Goal: Information Seeking & Learning: Check status

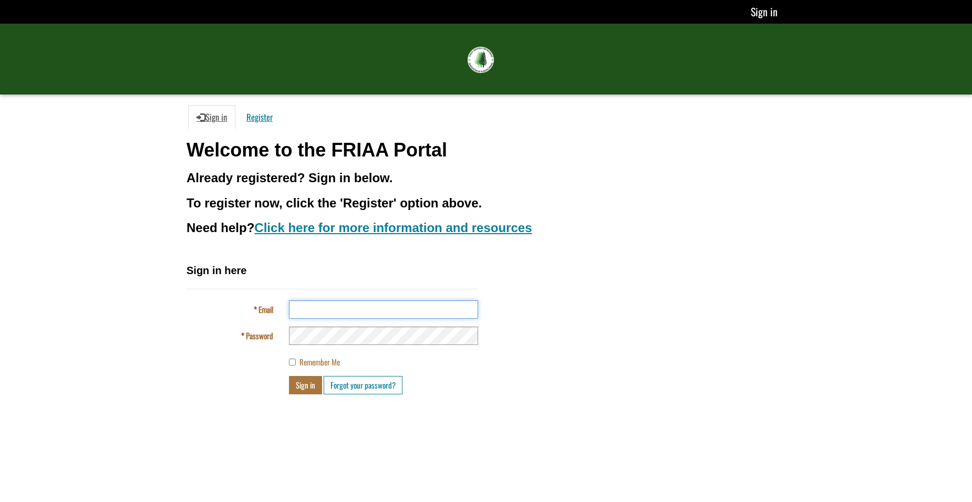
click at [306, 312] on input "Email" at bounding box center [383, 310] width 189 height 18
type input "**********"
click at [289, 376] on button "Sign in" at bounding box center [305, 385] width 33 height 18
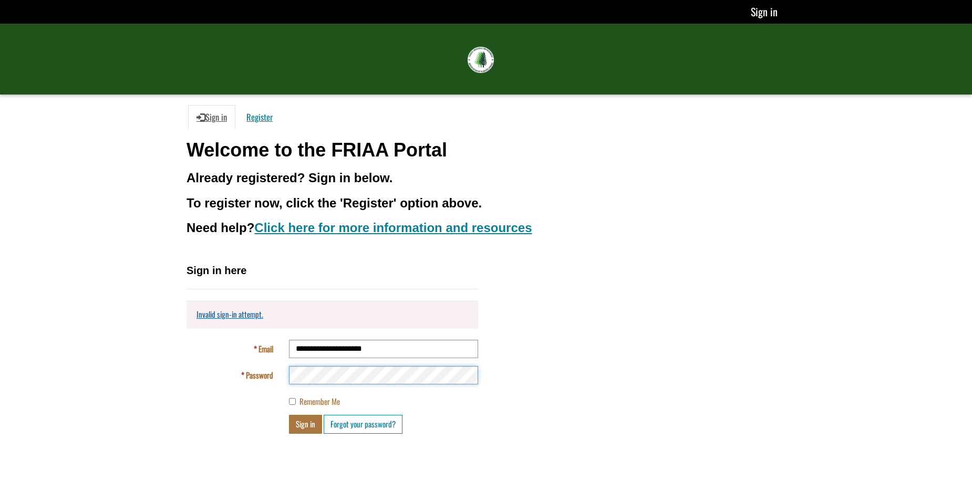
click at [289, 415] on button "Sign in" at bounding box center [305, 424] width 33 height 18
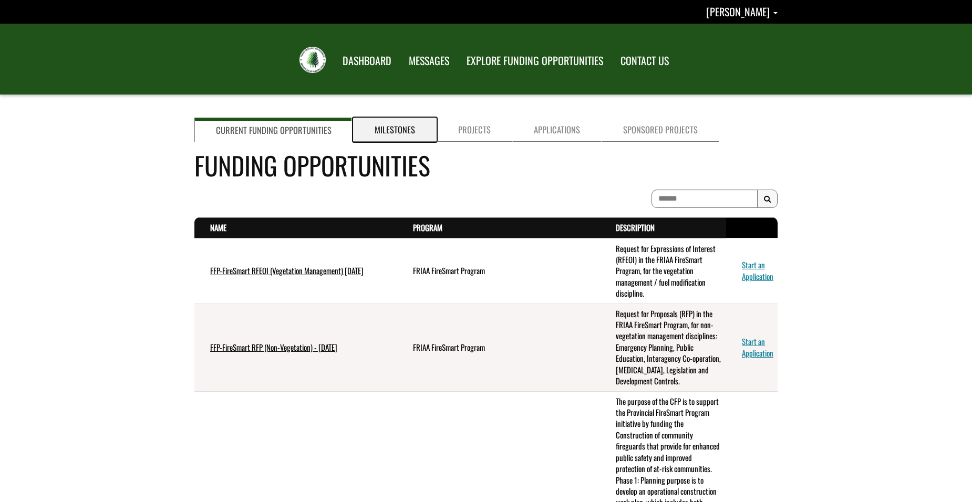
click at [387, 135] on link "Milestones" at bounding box center [395, 130] width 84 height 24
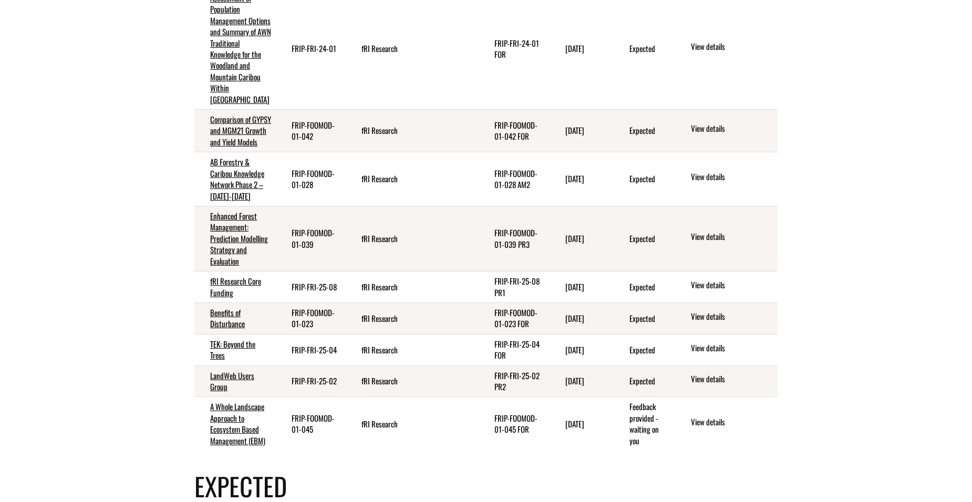
scroll to position [263, 0]
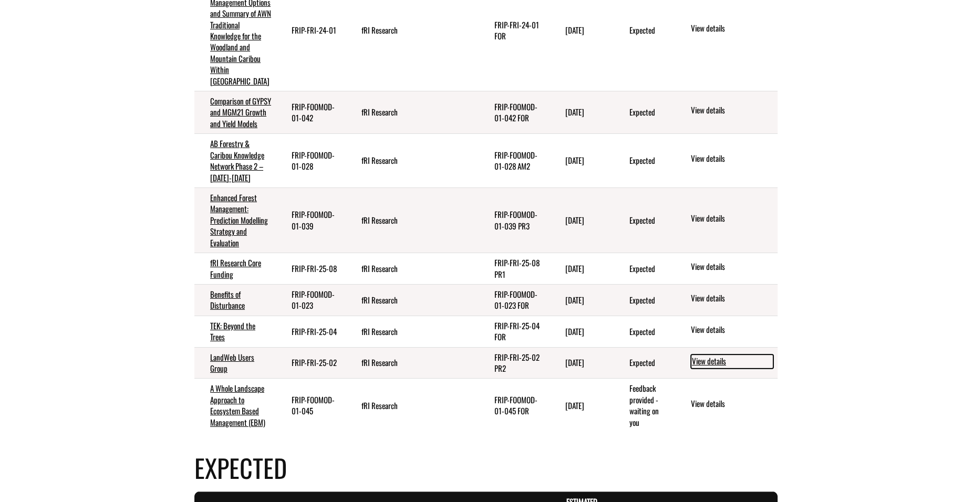
click at [707, 368] on link "View details" at bounding box center [732, 362] width 83 height 14
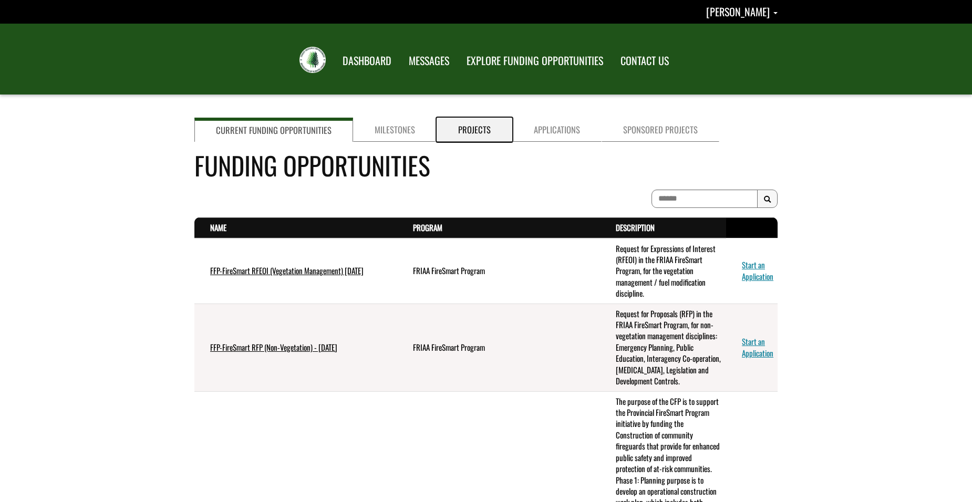
click at [474, 136] on link "Projects" at bounding box center [475, 130] width 76 height 24
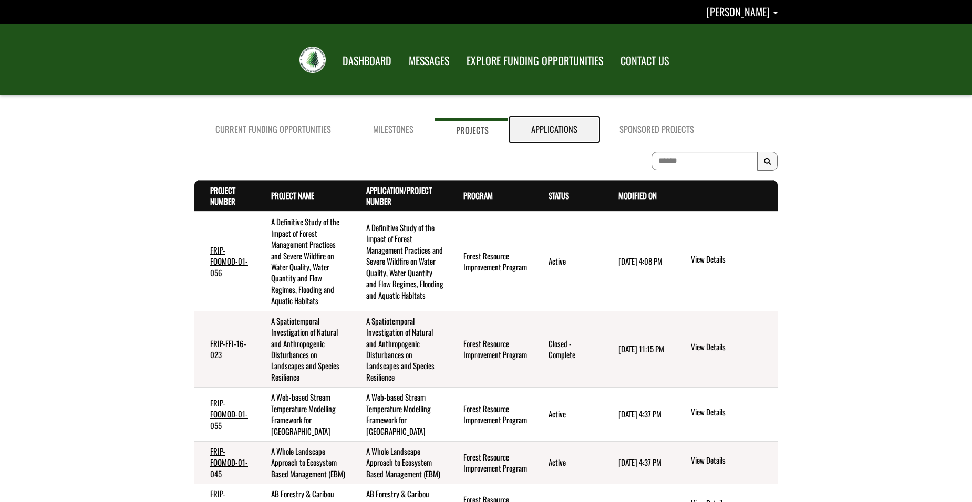
click at [552, 135] on link "Applications" at bounding box center [554, 130] width 88 height 24
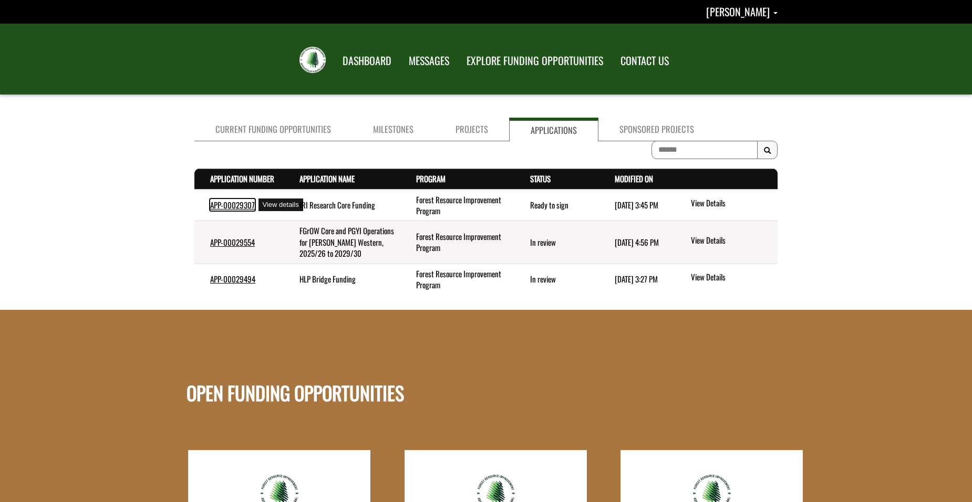
click at [238, 208] on link "APP-00029307" at bounding box center [232, 205] width 45 height 12
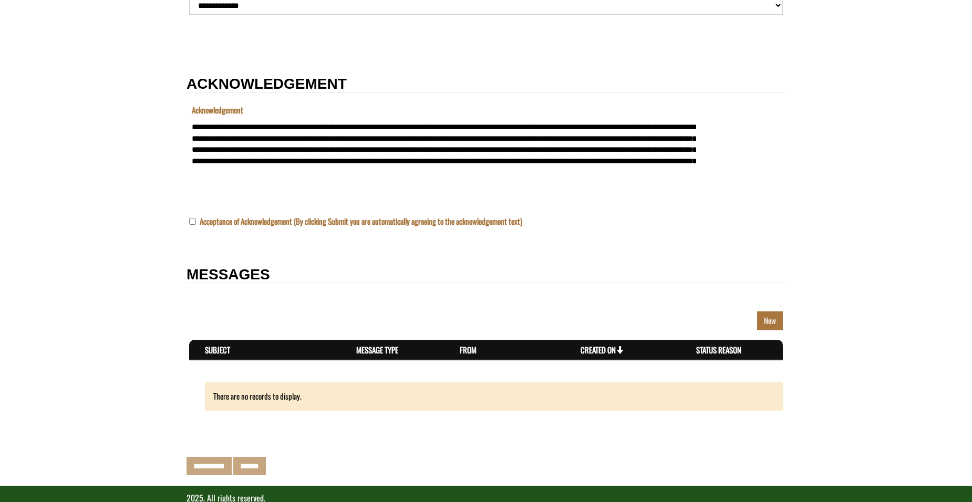
scroll to position [1325, 0]
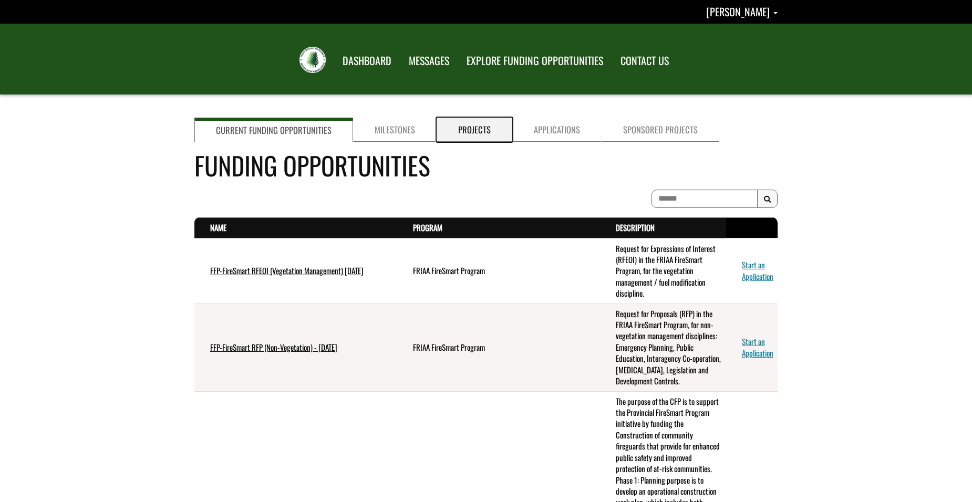
click at [477, 133] on link "Projects" at bounding box center [475, 130] width 76 height 24
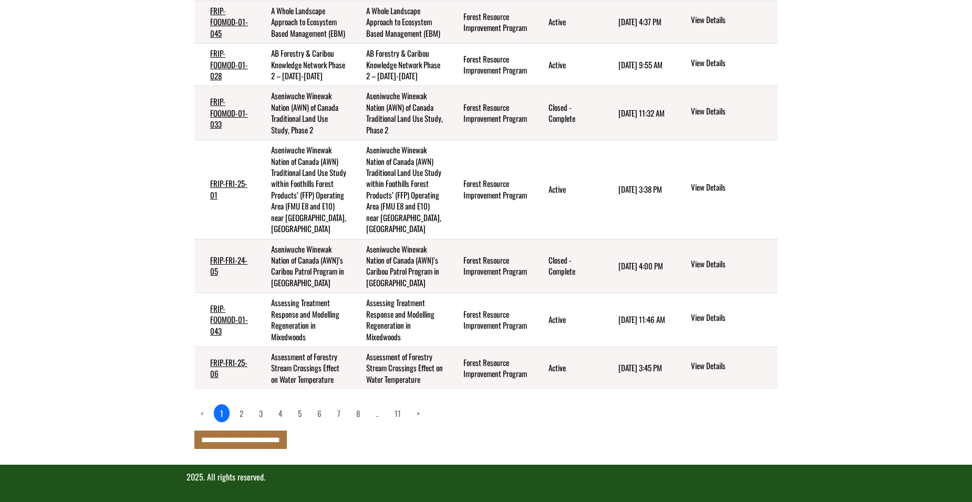
scroll to position [452, 0]
click at [240, 414] on link "2" at bounding box center [241, 414] width 16 height 18
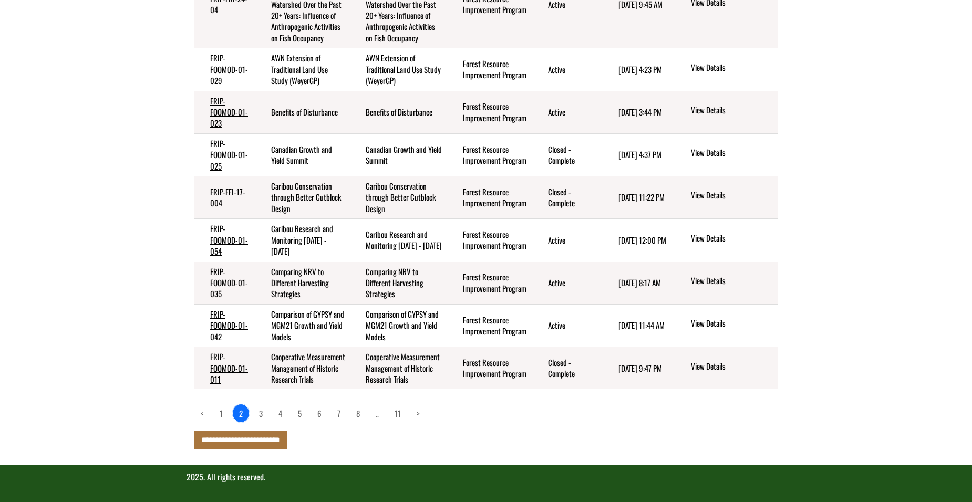
scroll to position [368, 0]
click at [261, 423] on link "3" at bounding box center [261, 414] width 16 height 18
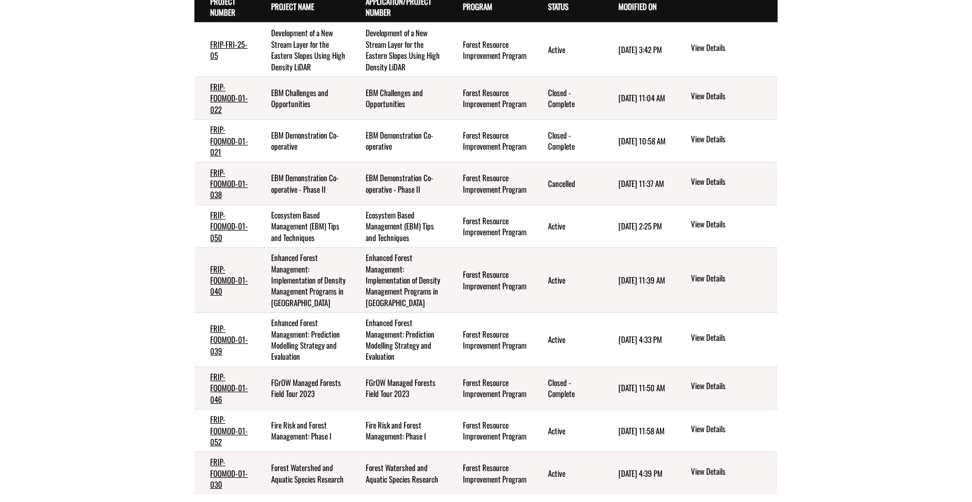
scroll to position [242, 0]
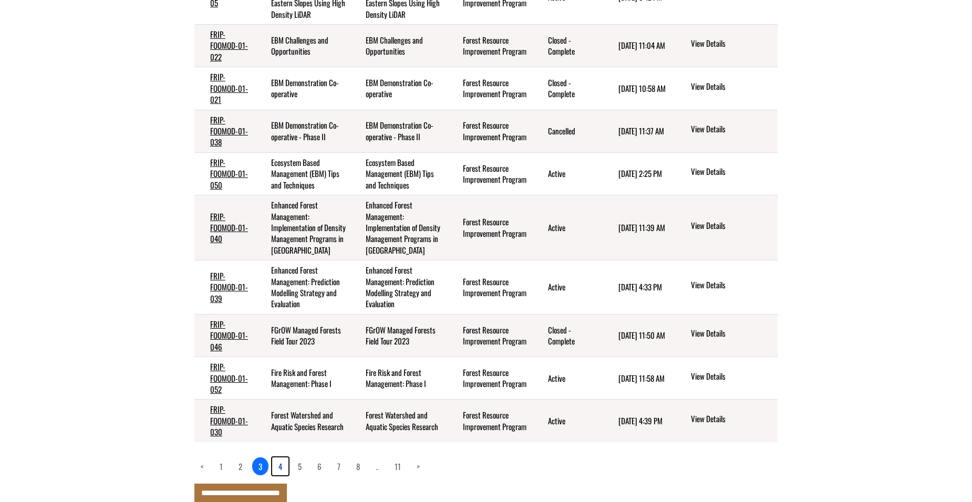
click at [281, 468] on link "4" at bounding box center [280, 467] width 16 height 18
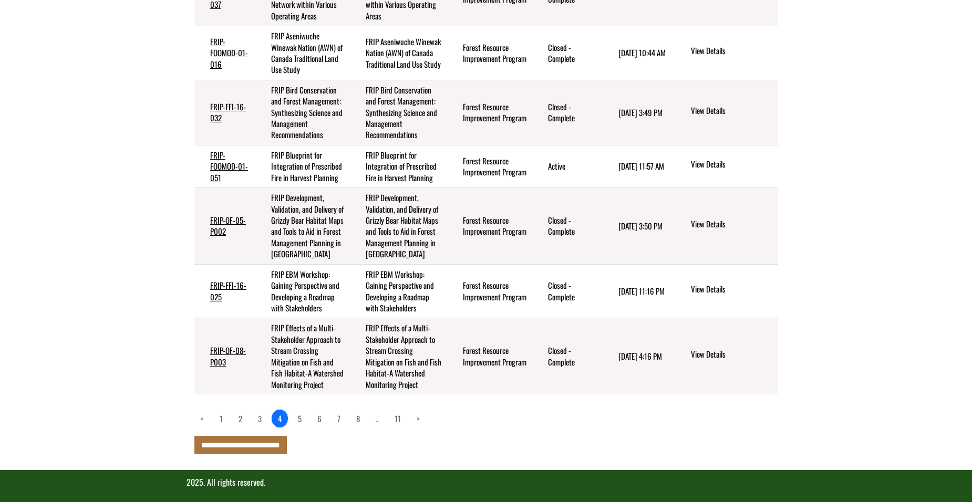
scroll to position [418, 0]
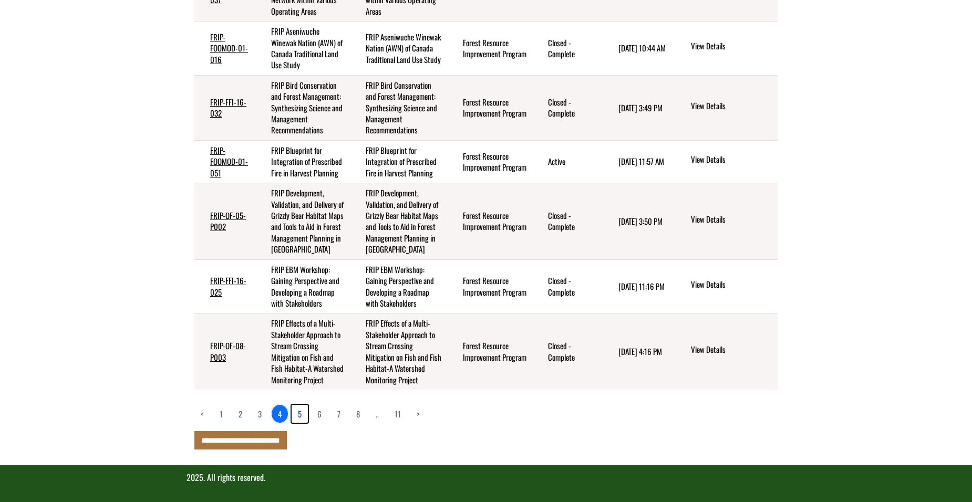
click at [299, 415] on link "5" at bounding box center [300, 414] width 16 height 18
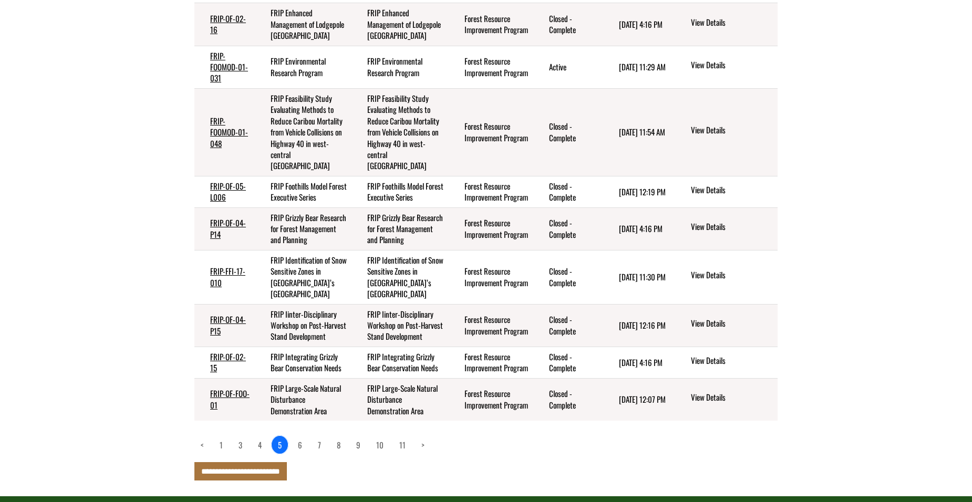
scroll to position [315, 0]
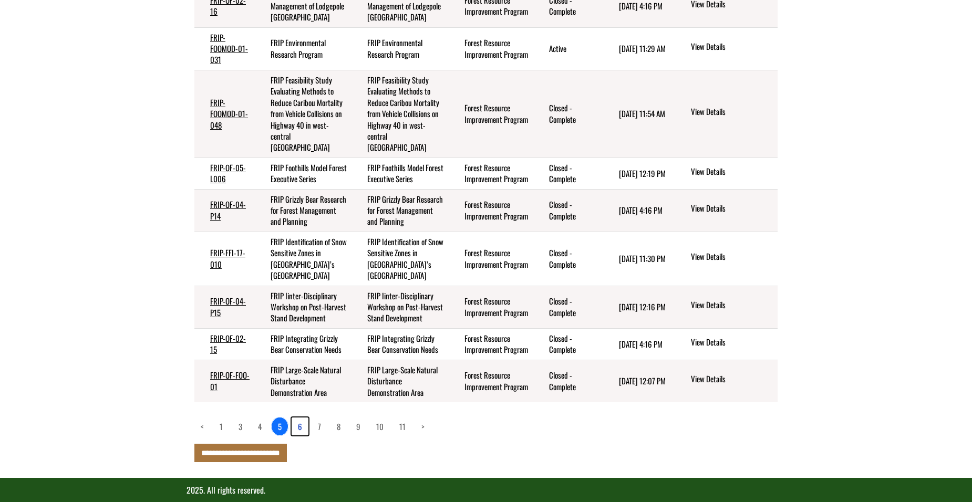
click at [300, 436] on link "6" at bounding box center [300, 427] width 17 height 18
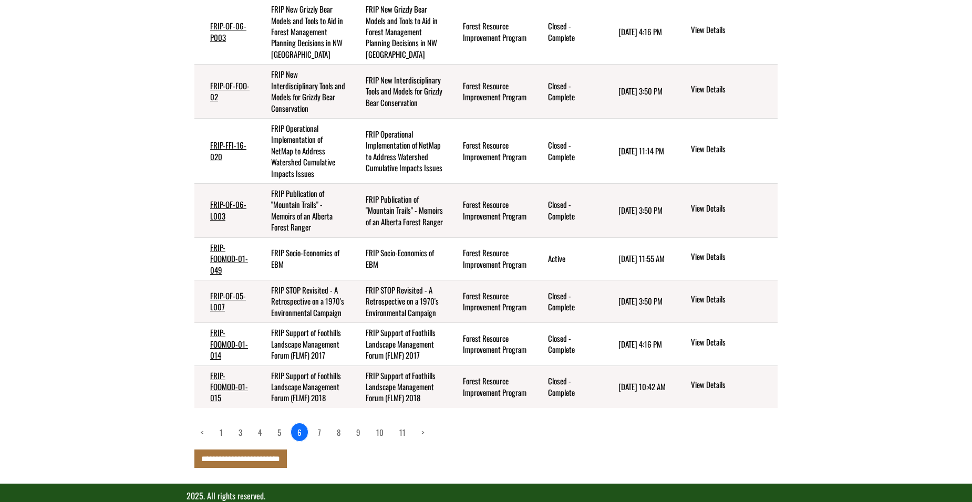
scroll to position [385, 0]
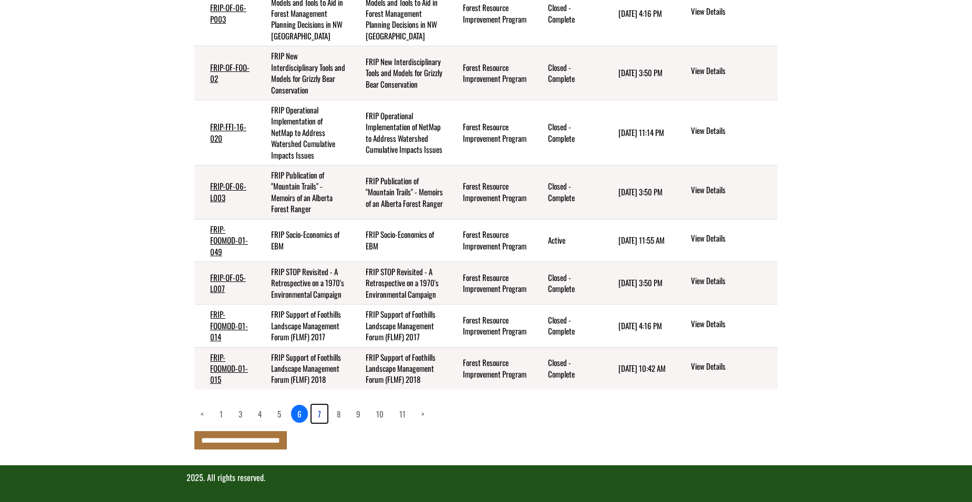
click at [318, 416] on link "7" at bounding box center [320, 414] width 16 height 18
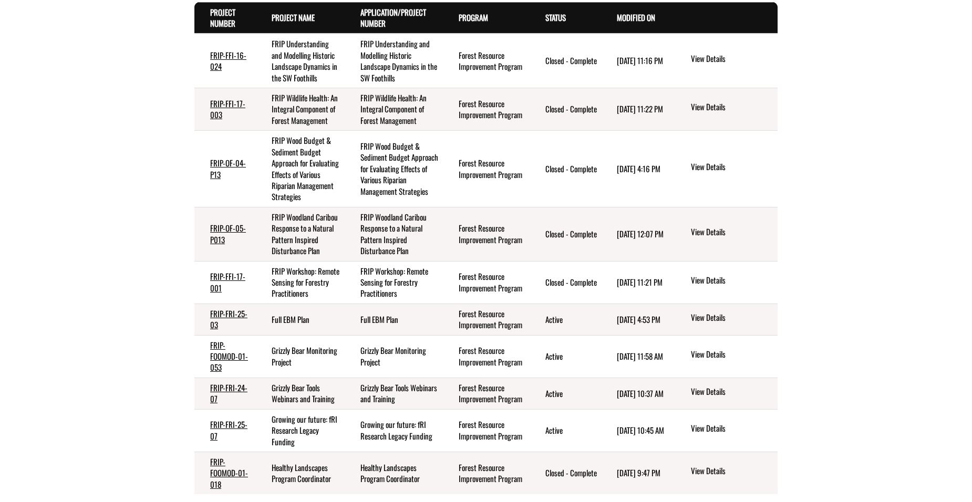
scroll to position [231, 0]
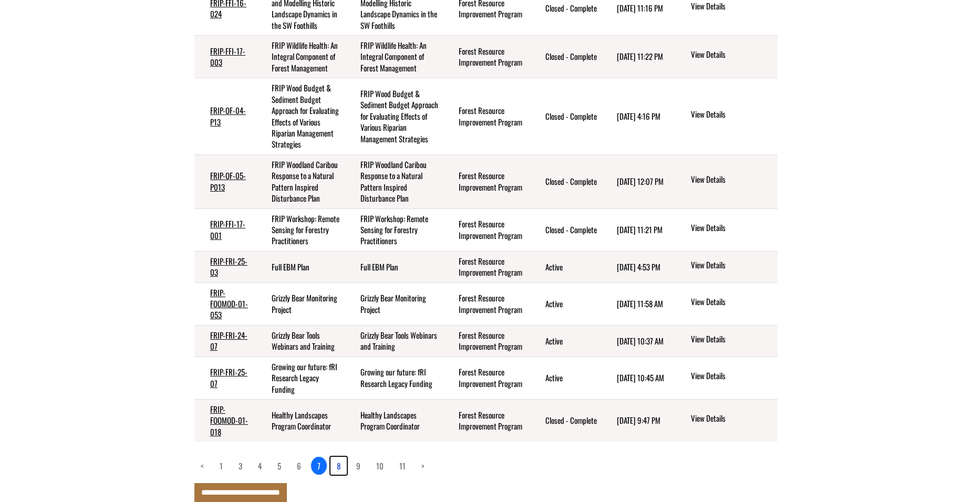
click at [340, 467] on link "8" at bounding box center [339, 466] width 16 height 18
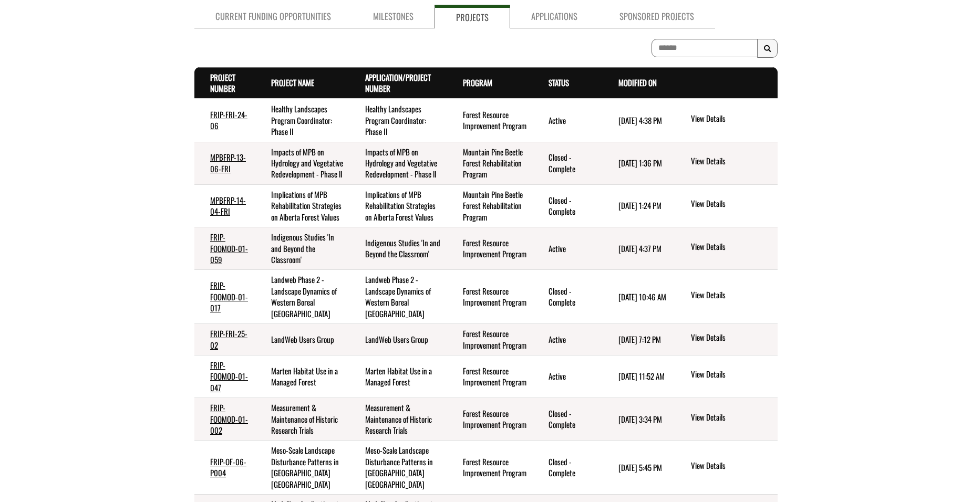
scroll to position [131, 0]
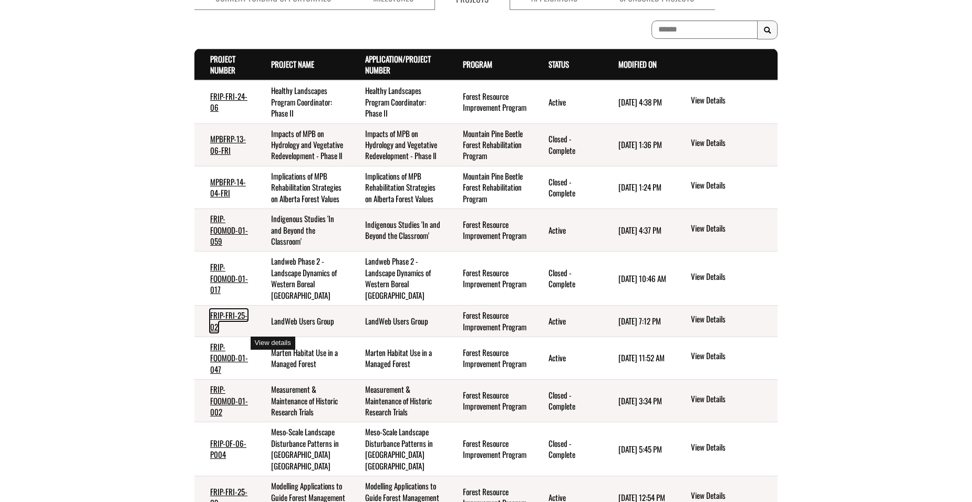
click at [228, 332] on link "FRIP-FRI-25-02" at bounding box center [228, 321] width 37 height 23
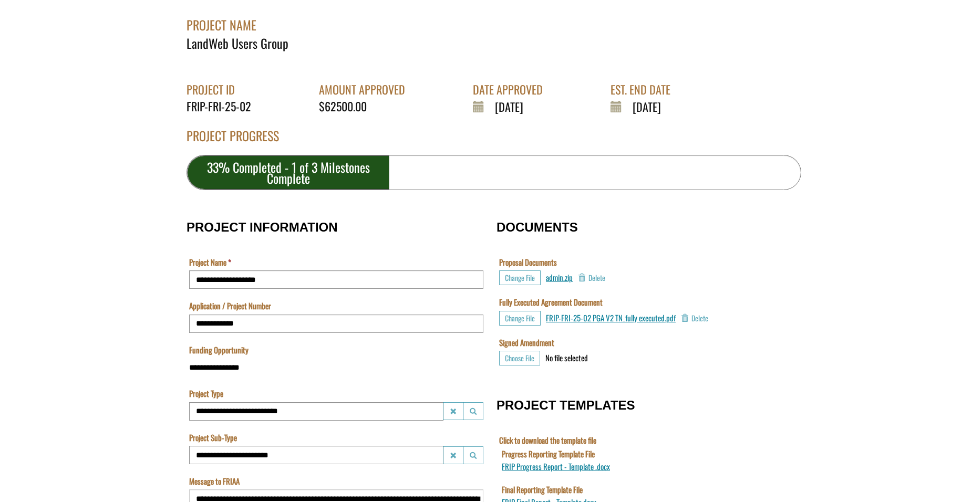
scroll to position [210, 0]
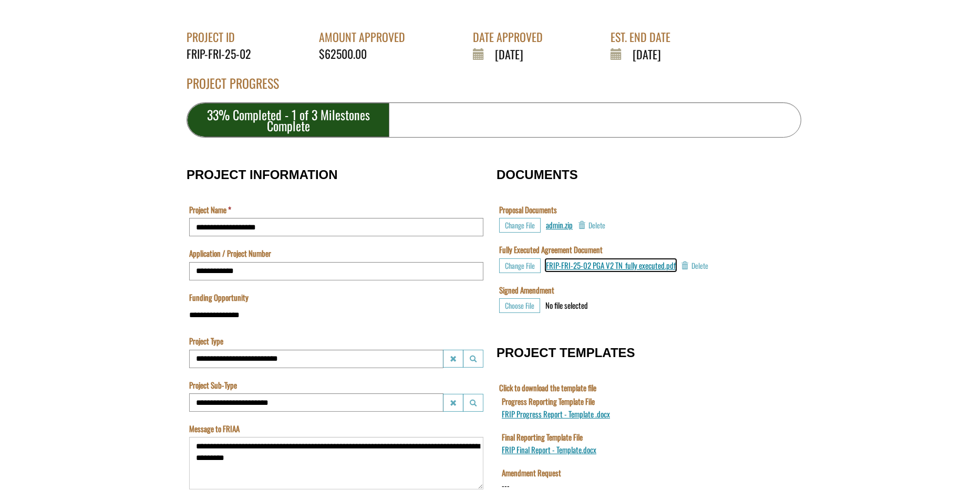
click at [645, 270] on span "FRIP-FRI-25-02 PGA V2 TN_fully executed.pdf" at bounding box center [611, 266] width 130 height 12
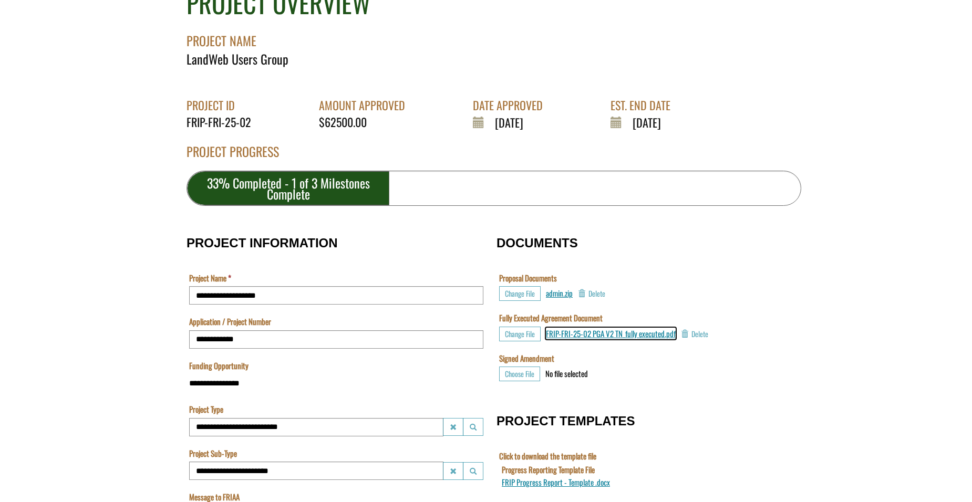
scroll to position [0, 0]
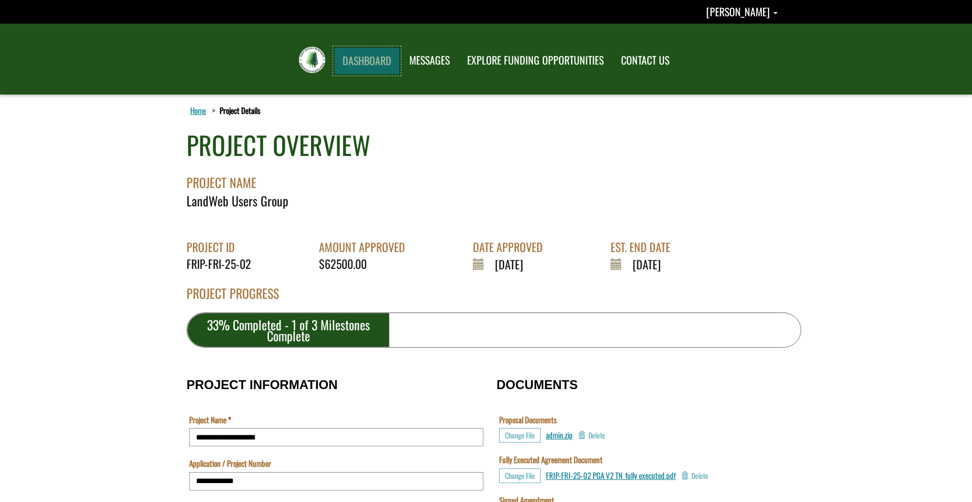
click at [366, 67] on link "DASHBOARD" at bounding box center [367, 60] width 66 height 27
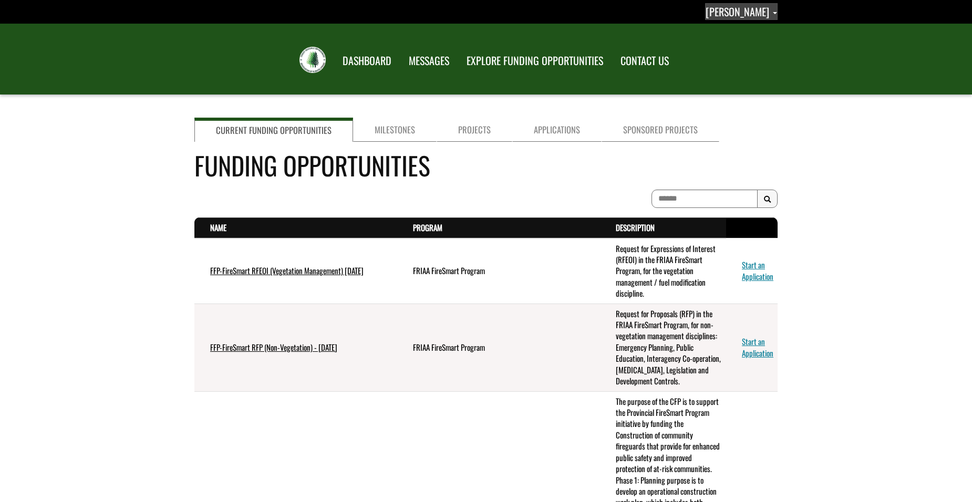
click at [739, 16] on span "[PERSON_NAME]" at bounding box center [738, 12] width 64 height 16
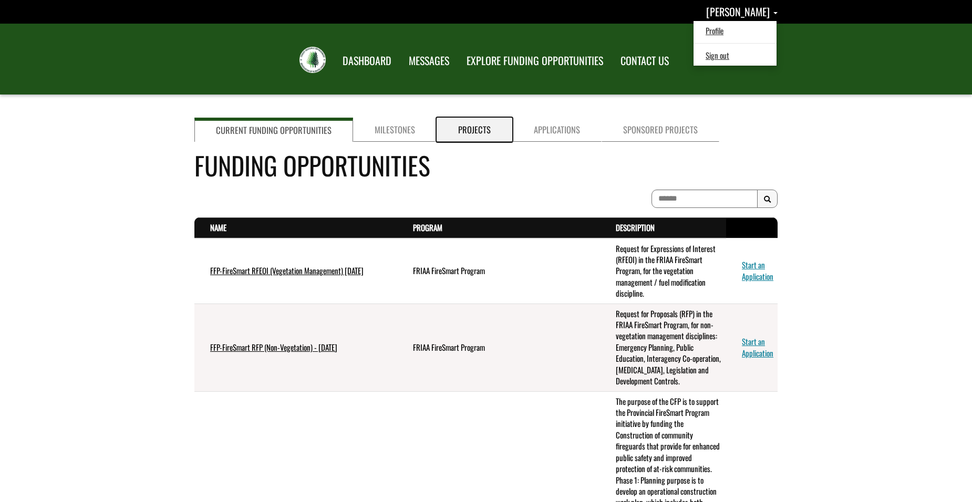
click at [475, 130] on link "Projects" at bounding box center [475, 130] width 76 height 24
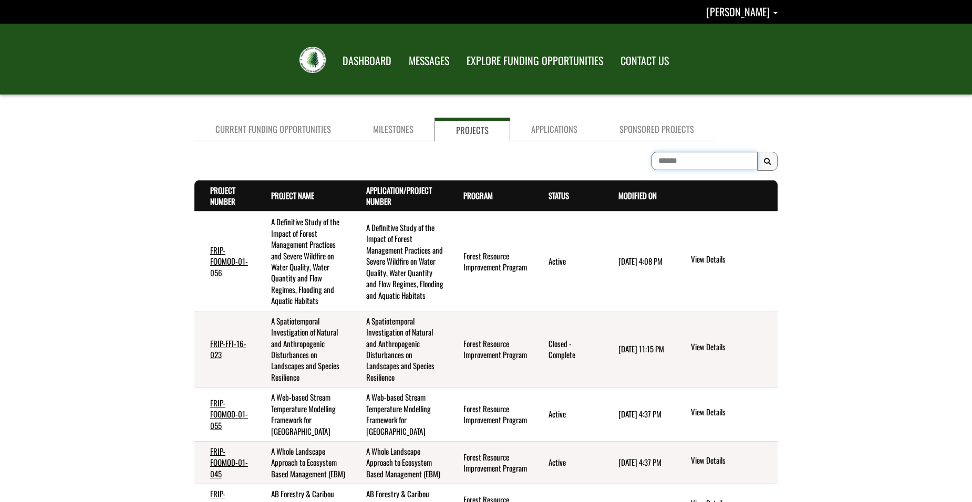
click at [681, 160] on input "To search on partial text, use the asterisk (*) wildcard character." at bounding box center [705, 161] width 106 height 18
type input "**********"
click at [769, 161] on span "Search Results" at bounding box center [767, 162] width 7 height 8
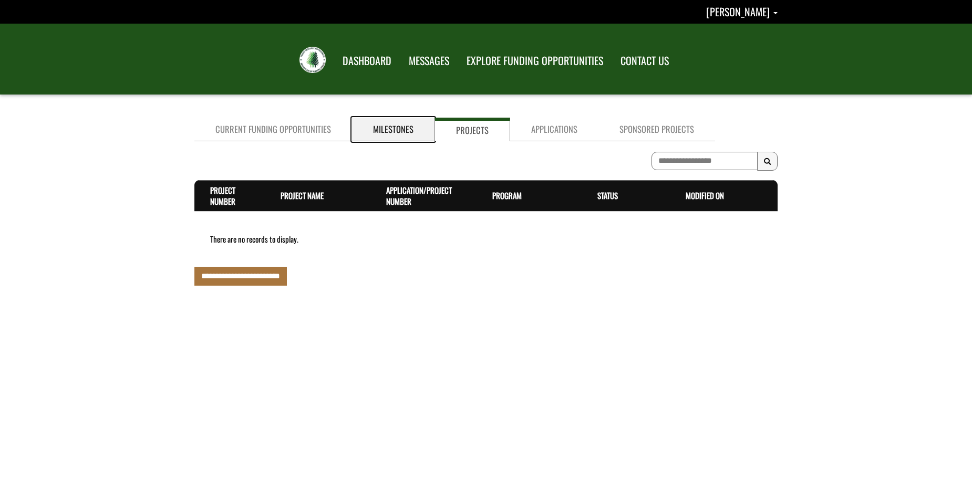
click at [381, 129] on link "Milestones" at bounding box center [393, 130] width 83 height 24
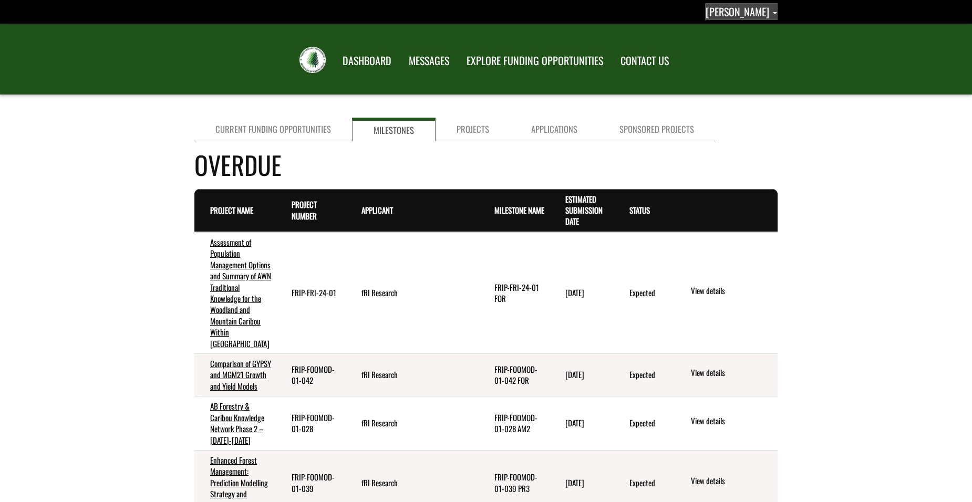
click at [727, 14] on span "Tracy Hedge" at bounding box center [738, 12] width 64 height 16
click at [744, 56] on link "Sign out" at bounding box center [735, 55] width 81 height 14
